Goal: Navigation & Orientation: Find specific page/section

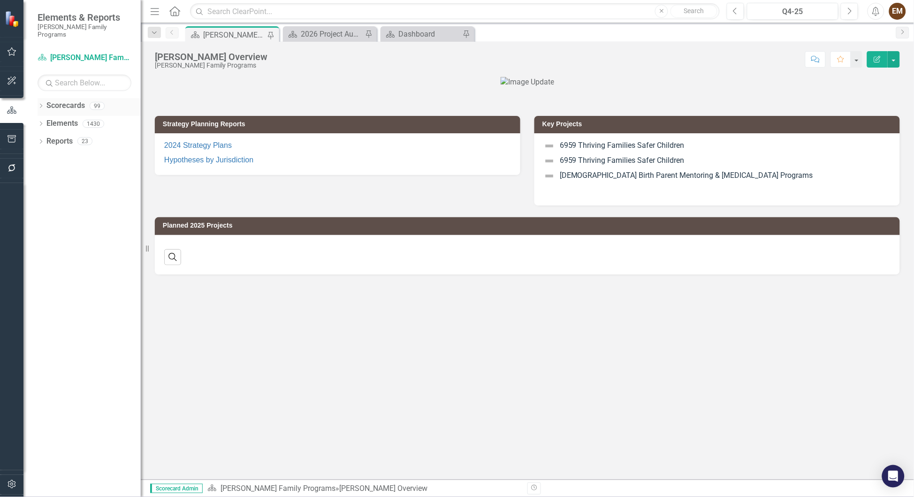
click at [39, 98] on div "Dropdown Scorecards 99" at bounding box center [89, 107] width 103 height 18
click at [59, 100] on link "Scorecards" at bounding box center [65, 105] width 38 height 11
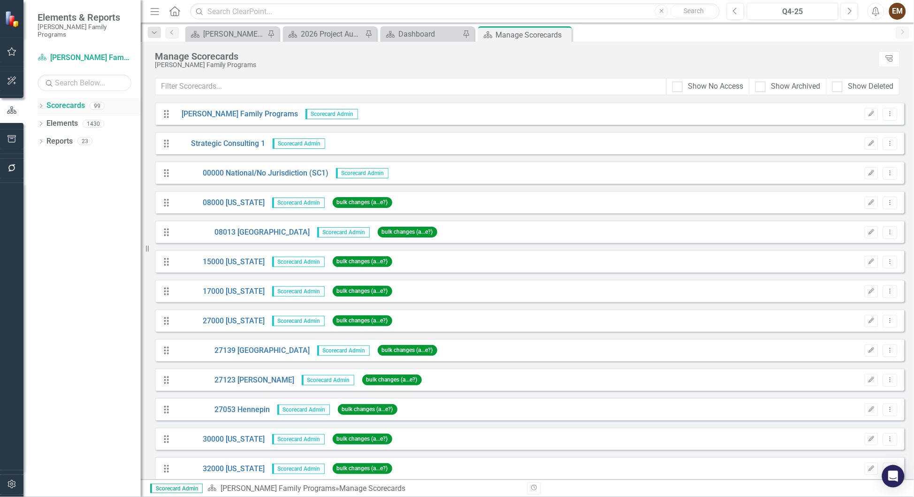
click at [43, 104] on icon "Dropdown" at bounding box center [41, 106] width 7 height 5
click at [43, 121] on icon "Dropdown" at bounding box center [45, 124] width 7 height 6
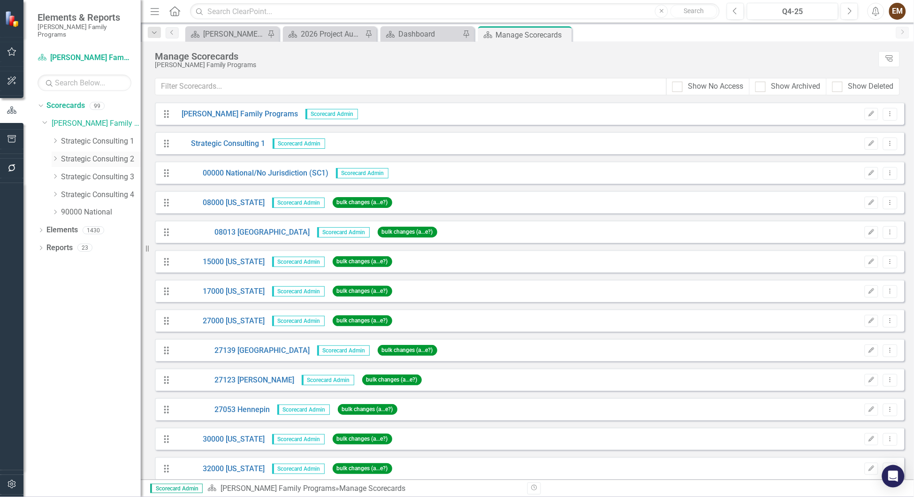
click at [53, 156] on icon "Dropdown" at bounding box center [55, 159] width 7 height 6
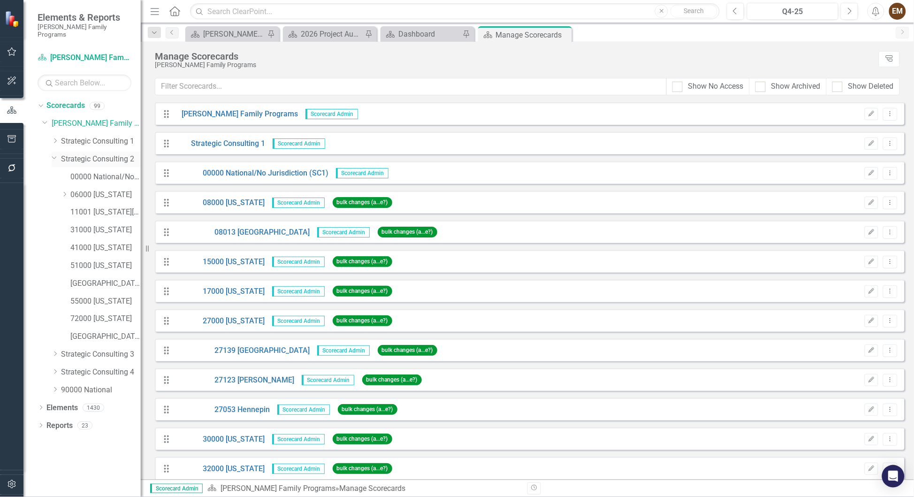
click at [77, 154] on link "Strategic Consulting 2" at bounding box center [101, 159] width 80 height 11
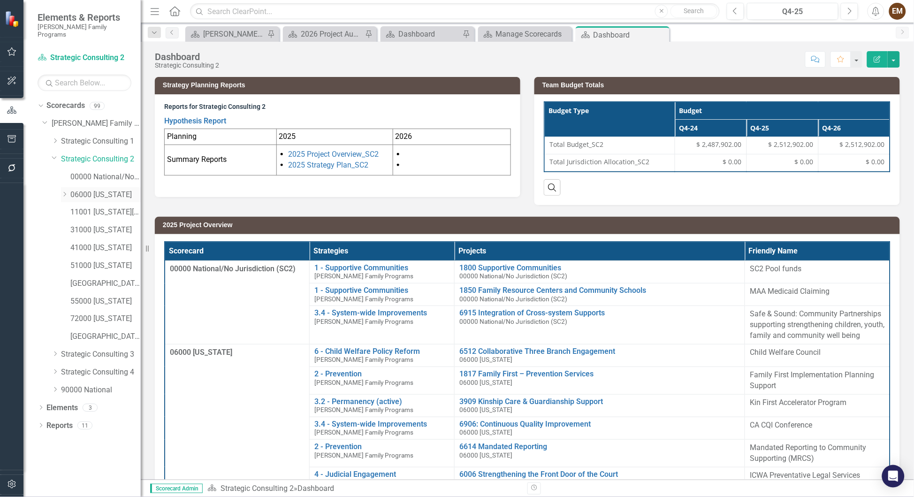
click at [62, 191] on icon "Dropdown" at bounding box center [64, 194] width 7 height 6
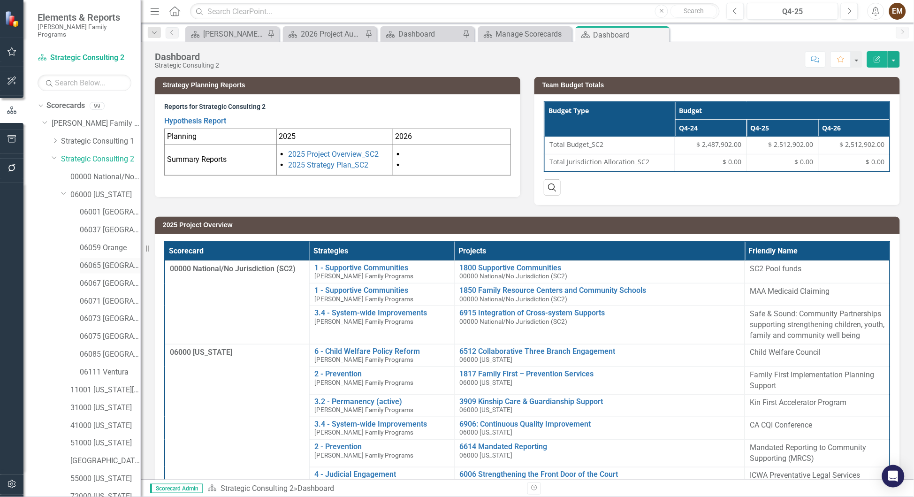
click at [97, 260] on link "06065 [GEOGRAPHIC_DATA]" at bounding box center [110, 265] width 61 height 11
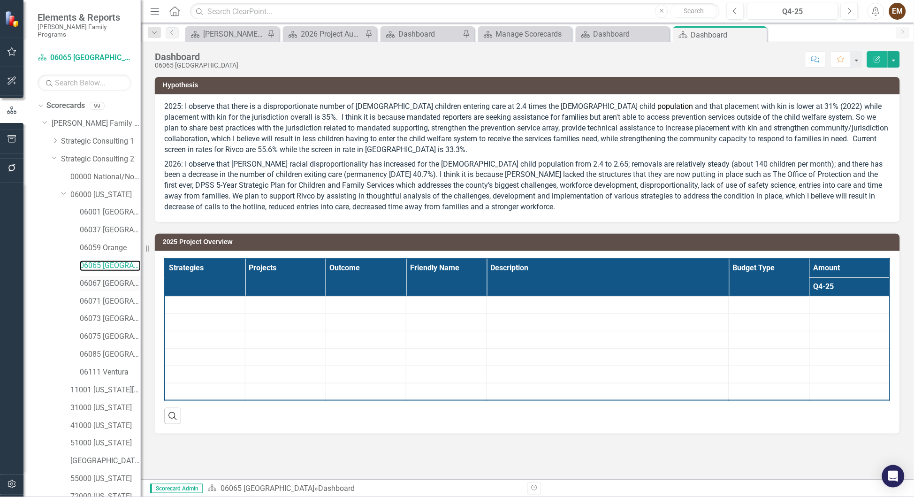
scroll to position [108, 0]
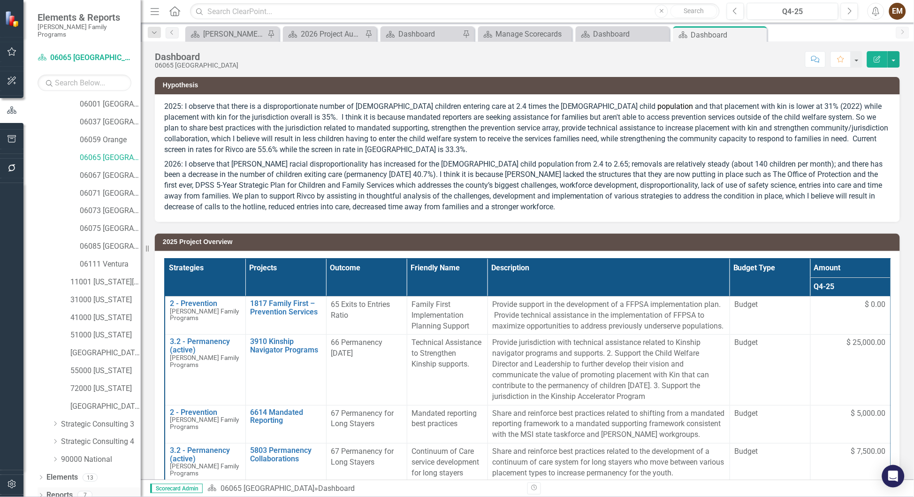
click at [41, 494] on icon "Dropdown" at bounding box center [41, 496] width 7 height 5
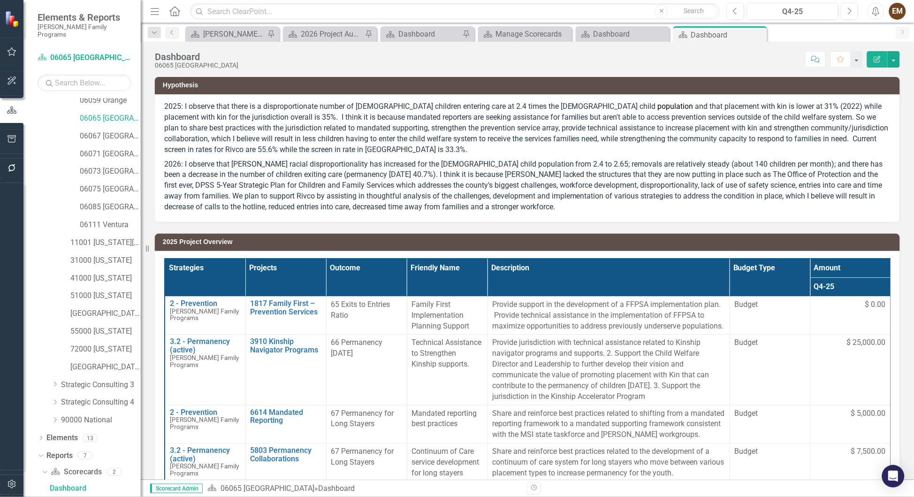
scroll to position [224, 0]
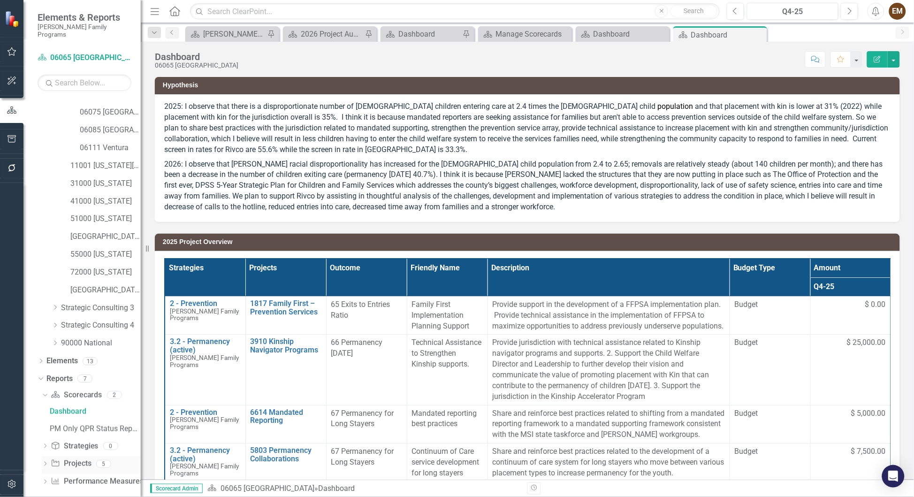
click at [44, 462] on icon at bounding box center [45, 464] width 2 height 4
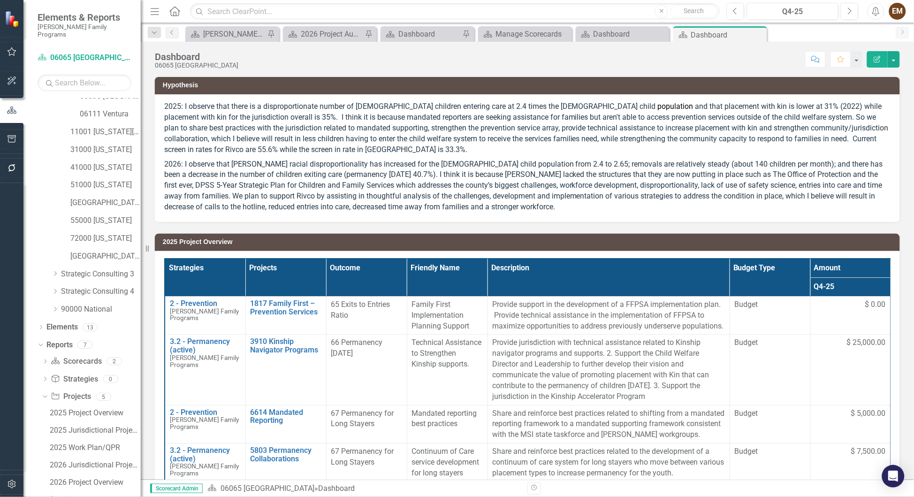
scroll to position [277, 0]
click at [95, 460] on div "2026 Project Overview" at bounding box center [95, 464] width 91 height 8
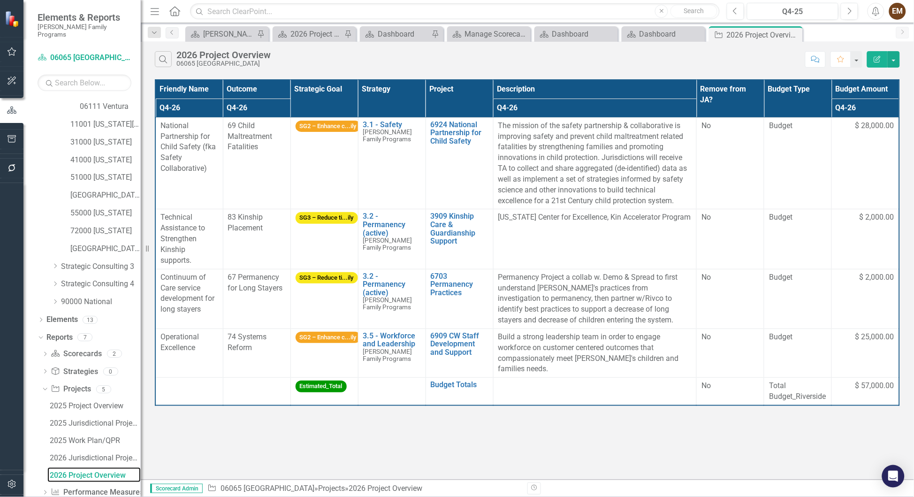
scroll to position [277, 0]
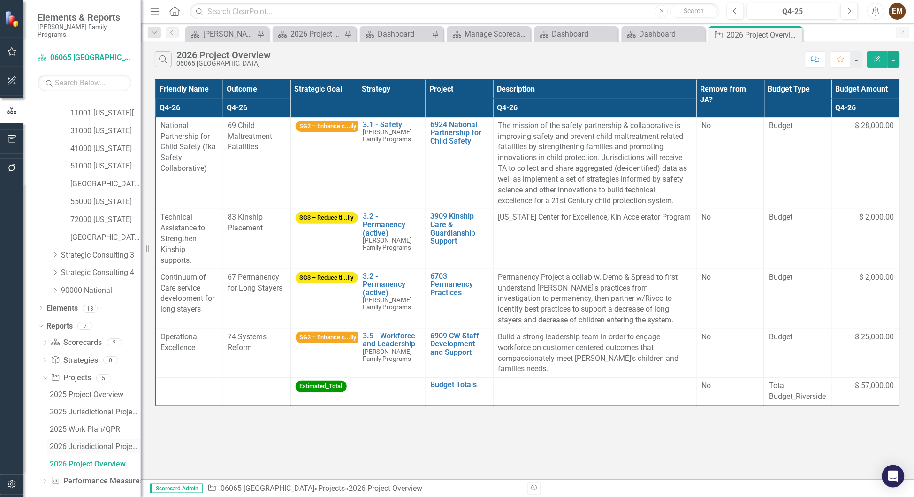
click at [90, 442] on div "2026 Jurisdictional Projects Assessment" at bounding box center [95, 446] width 91 height 8
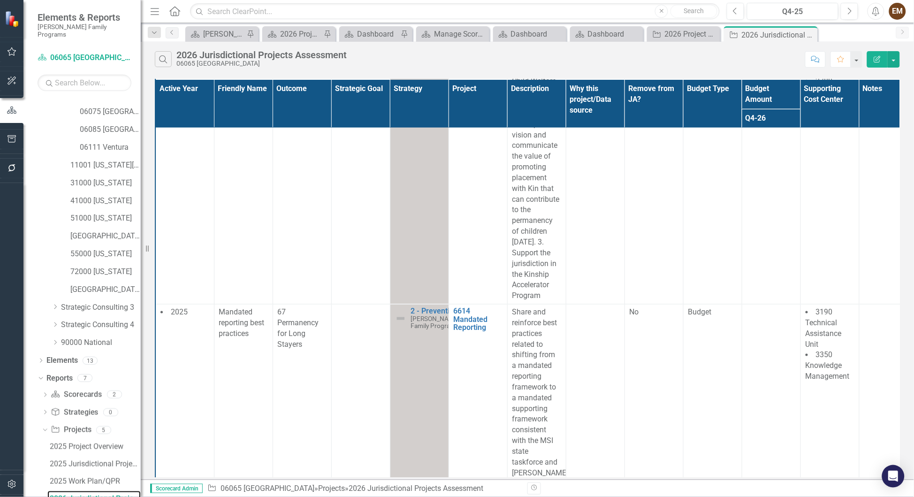
scroll to position [351, 0]
click at [790, 8] on div "Q4-25" at bounding box center [792, 11] width 85 height 11
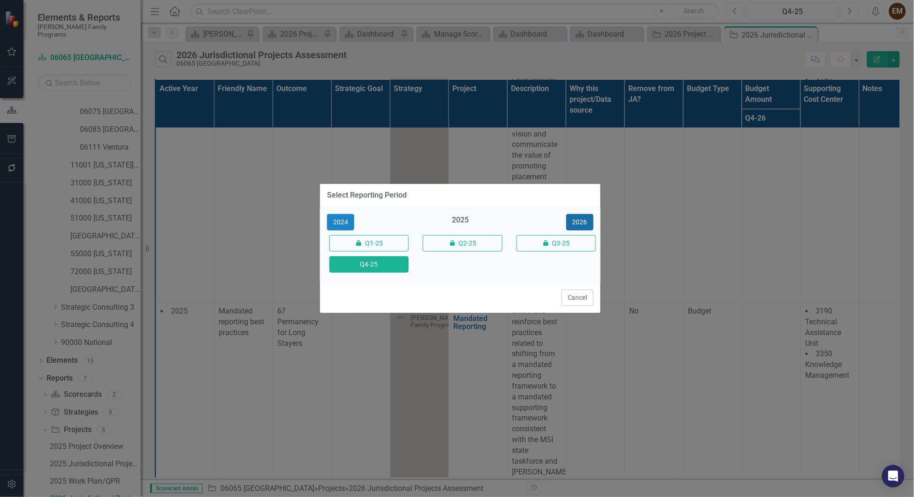
click at [576, 216] on button "2026" at bounding box center [579, 222] width 27 height 16
click at [365, 272] on button "Q4-26" at bounding box center [368, 264] width 79 height 16
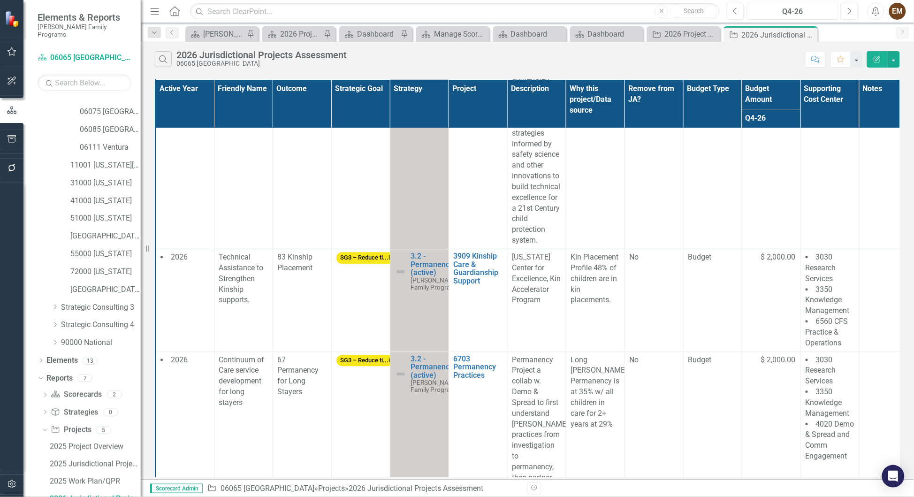
scroll to position [703, 0]
click at [44, 422] on div "Dropdown Project Projects 5" at bounding box center [91, 431] width 99 height 18
